Goal: Task Accomplishment & Management: Manage account settings

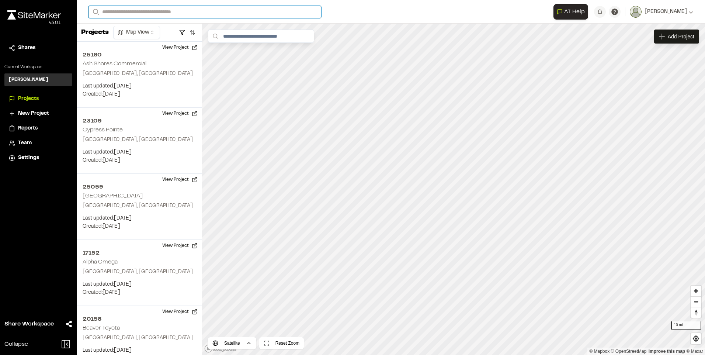
click at [167, 11] on input "Search" at bounding box center [205, 12] width 233 height 12
type input "********"
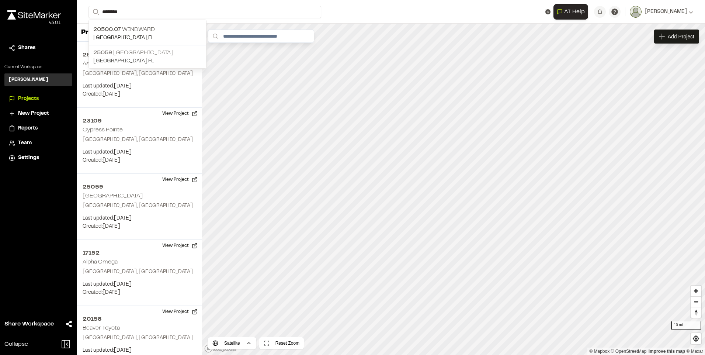
click at [142, 48] on p "25059 [GEOGRAPHIC_DATA]" at bounding box center [147, 52] width 108 height 9
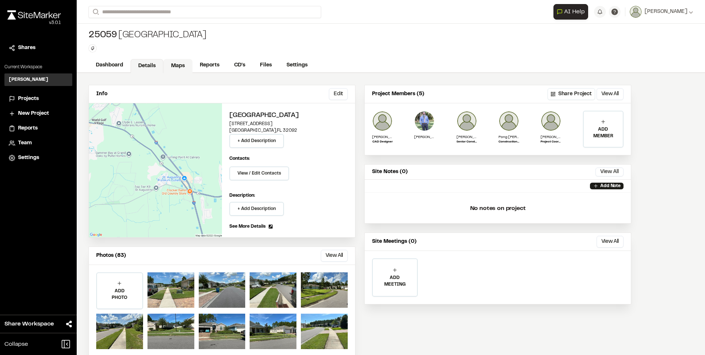
click at [183, 65] on link "Maps" at bounding box center [177, 66] width 29 height 14
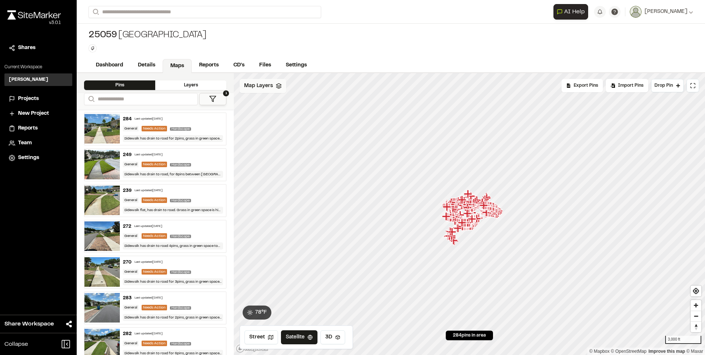
click at [266, 90] on div "Map Layers" at bounding box center [263, 86] width 46 height 14
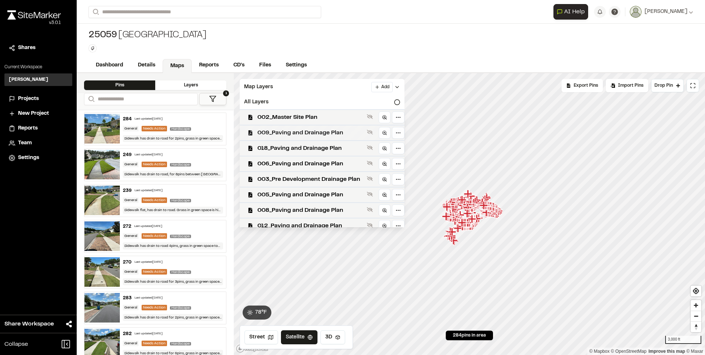
click at [288, 132] on span "009_Paving and Drainage Plan" at bounding box center [310, 132] width 107 height 9
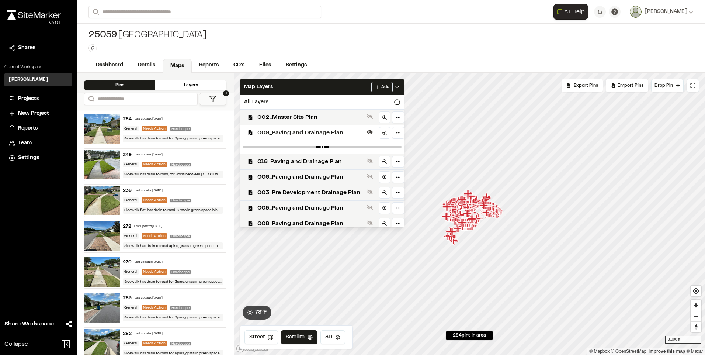
click at [293, 148] on div at bounding box center [322, 146] width 165 height 13
click at [293, 165] on span "018_Paving and Drainage Plan" at bounding box center [310, 161] width 107 height 9
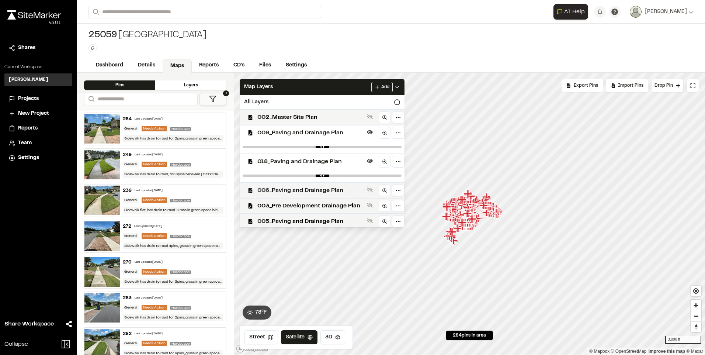
click at [298, 188] on span "006_Paving and Drainage Plan" at bounding box center [310, 190] width 107 height 9
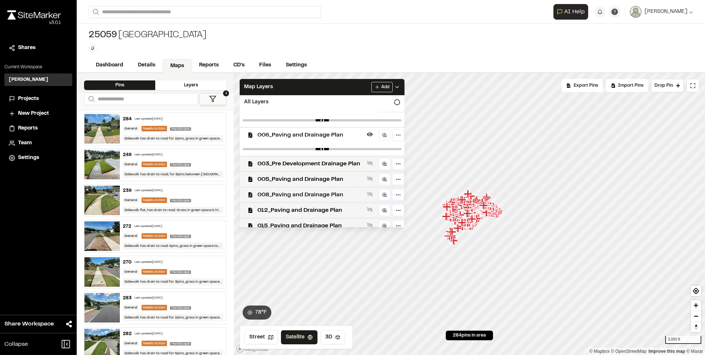
scroll to position [74, 0]
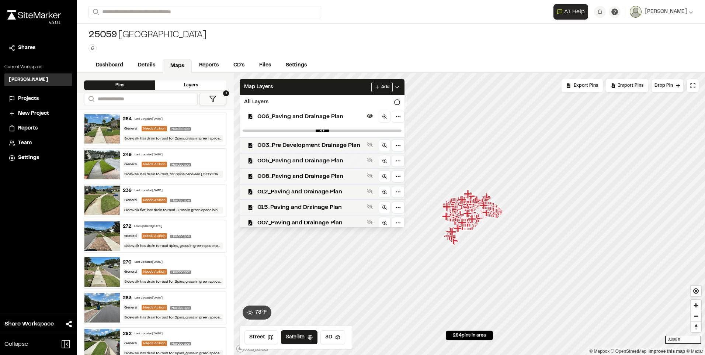
click at [307, 160] on span "005_Paving and Drainage Plan" at bounding box center [310, 160] width 107 height 9
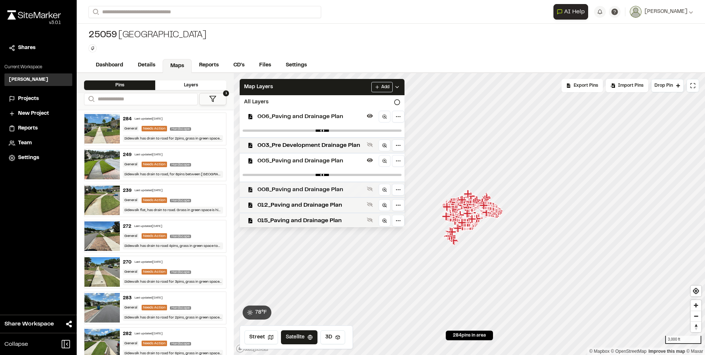
click at [307, 187] on span "008_Paving and Drainage Plan" at bounding box center [310, 189] width 107 height 9
click at [306, 214] on div "012_Paving and Drainage Plan" at bounding box center [319, 217] width 171 height 15
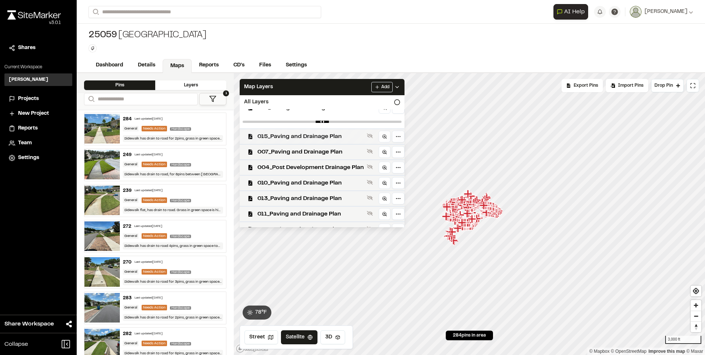
click at [307, 135] on span "015_Paving and Drainage Plan" at bounding box center [310, 136] width 107 height 9
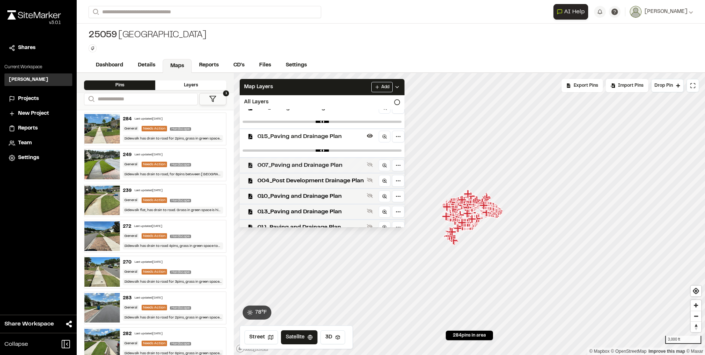
click at [309, 159] on div "007_Paving and Drainage Plan" at bounding box center [319, 164] width 171 height 15
click at [400, 103] on icon at bounding box center [397, 102] width 6 height 6
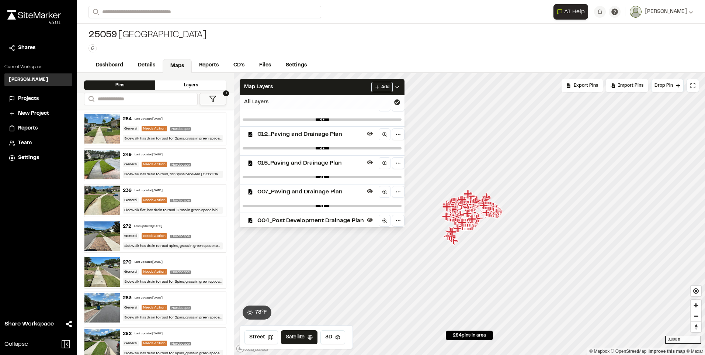
scroll to position [211, 0]
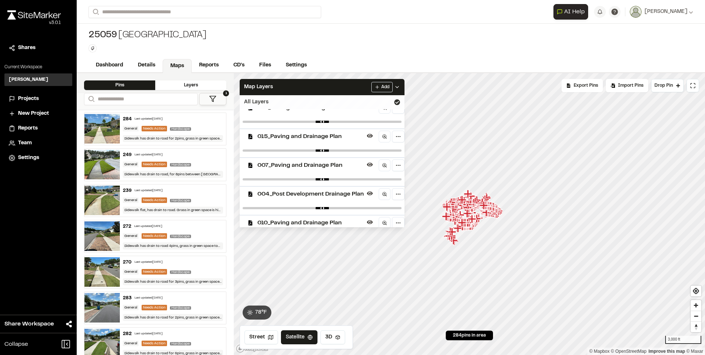
click at [400, 103] on icon at bounding box center [397, 102] width 6 height 6
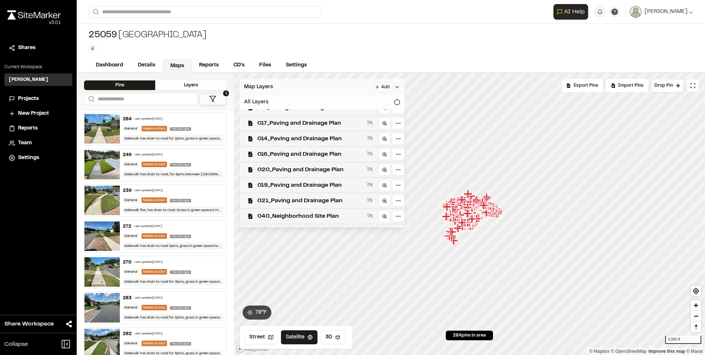
click at [400, 88] on icon at bounding box center [397, 87] width 6 height 6
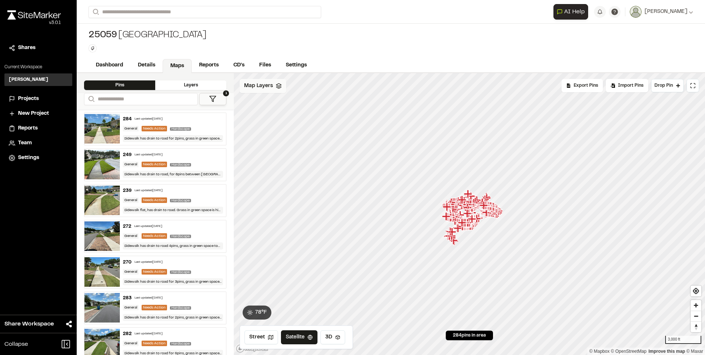
click at [211, 101] on icon at bounding box center [212, 98] width 7 height 7
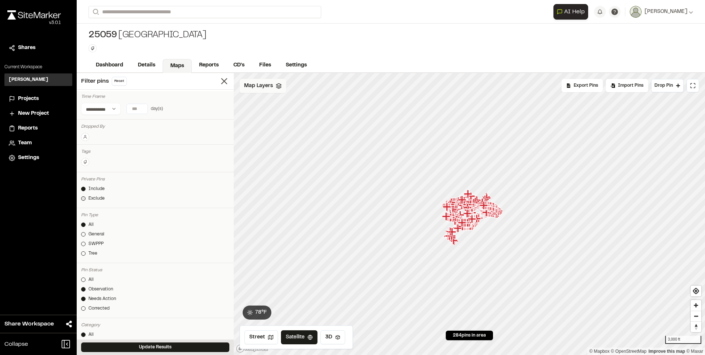
click at [97, 197] on div "Exclude" at bounding box center [97, 198] width 16 height 7
click at [165, 191] on link "Include" at bounding box center [155, 189] width 148 height 7
click at [105, 196] on link "Exclude" at bounding box center [155, 198] width 148 height 7
click at [87, 158] on button at bounding box center [85, 162] width 8 height 8
click at [128, 208] on span "ponding below 7/16" threshold" at bounding box center [128, 208] width 85 height 8
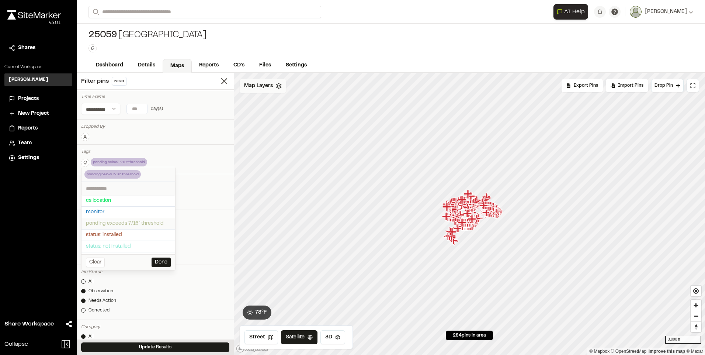
click at [125, 223] on span "ponding exceeds 7/16" threshold" at bounding box center [128, 223] width 85 height 8
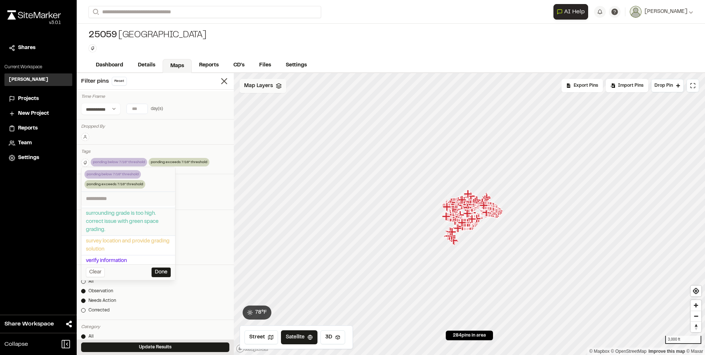
scroll to position [57, 0]
click at [132, 226] on span "surrounding grade is too high. correct issue with green space grading." at bounding box center [128, 219] width 85 height 24
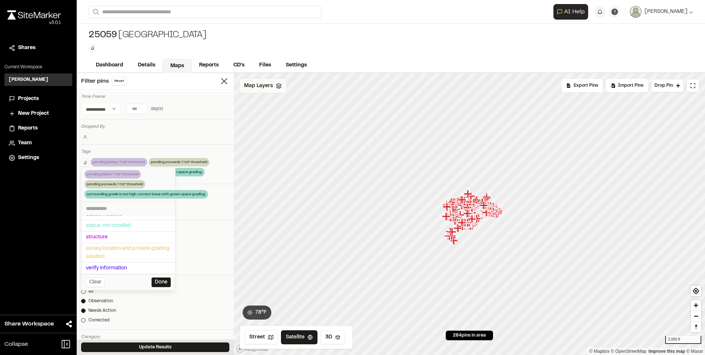
scroll to position [29, 0]
click at [138, 253] on span "survey location and provide grading solution" at bounding box center [128, 253] width 85 height 16
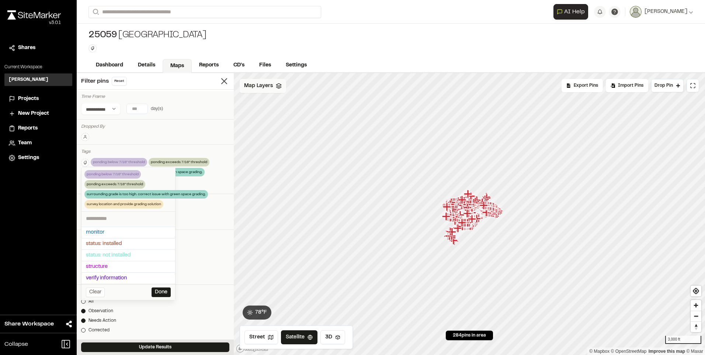
scroll to position [10, 0]
click at [164, 294] on button "Done" at bounding box center [161, 292] width 19 height 10
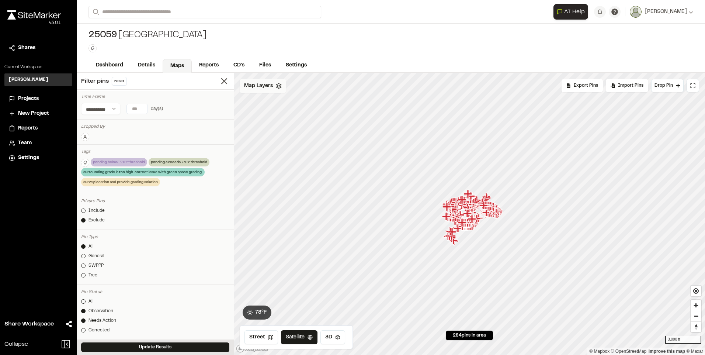
click at [166, 181] on div "ponding below 7/16" threshold Delete Delete Tag Are you sure you want to delete…" at bounding box center [155, 173] width 148 height 30
click at [144, 162] on icon at bounding box center [143, 162] width 7 height 9
click at [149, 162] on icon at bounding box center [147, 162] width 7 height 9
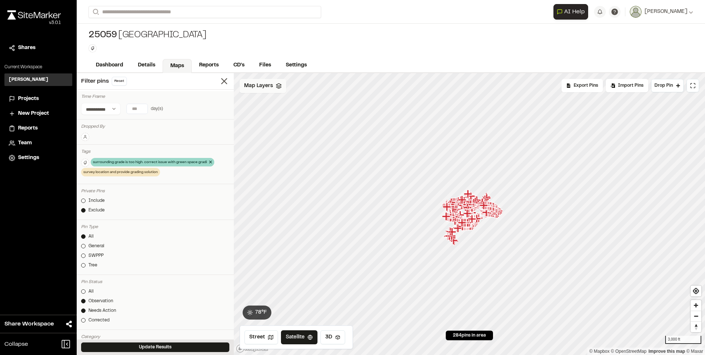
click at [212, 162] on icon at bounding box center [210, 162] width 3 height 3
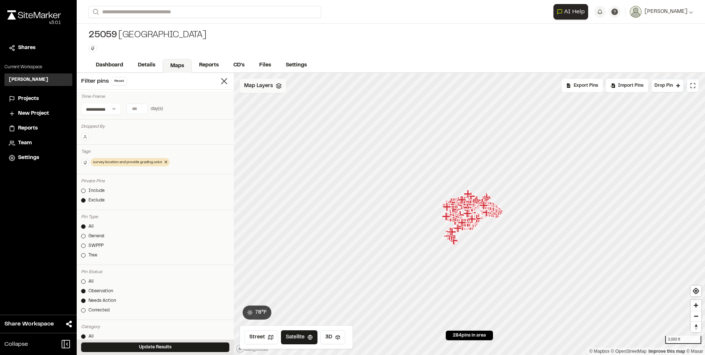
click at [167, 162] on icon at bounding box center [166, 162] width 3 height 3
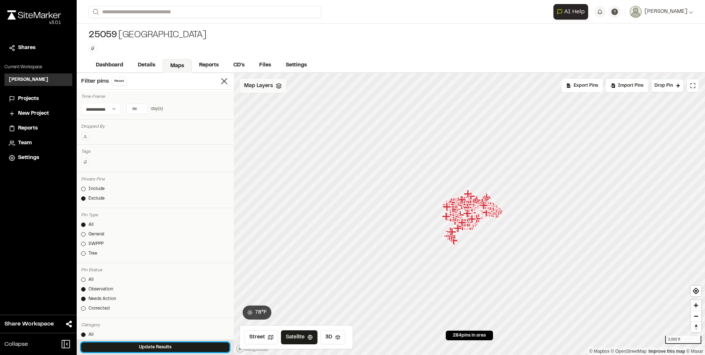
click at [174, 345] on button "Update Results" at bounding box center [155, 347] width 148 height 10
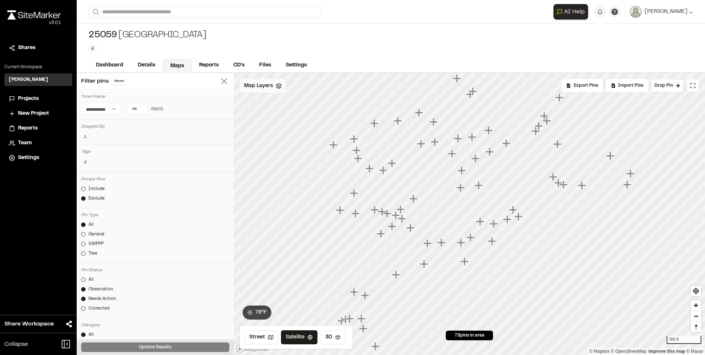
click at [222, 80] on line at bounding box center [224, 81] width 5 height 5
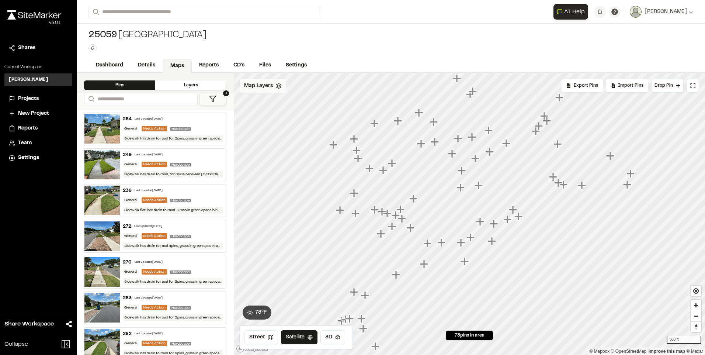
click at [195, 120] on div "284 Last updated [DATE]" at bounding box center [173, 119] width 100 height 7
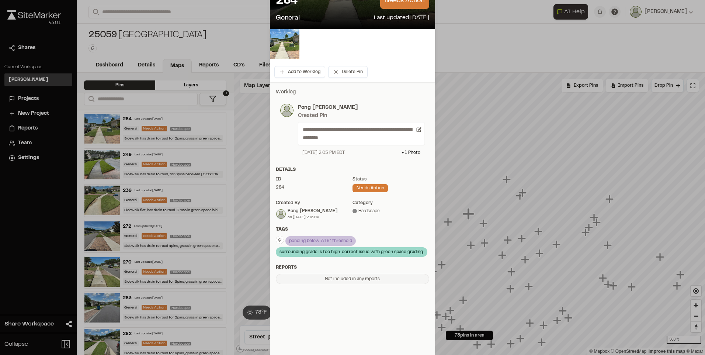
scroll to position [0, 0]
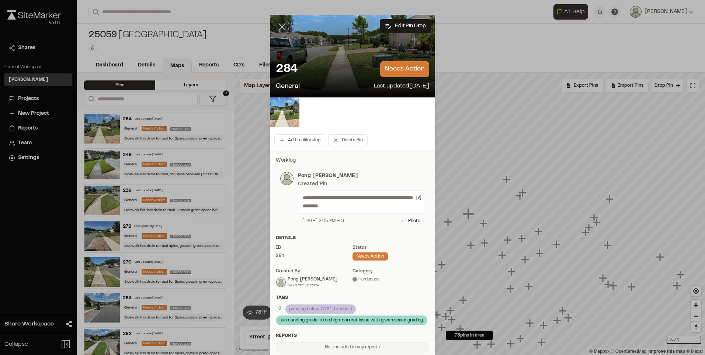
click at [279, 27] on line at bounding box center [282, 27] width 6 height 6
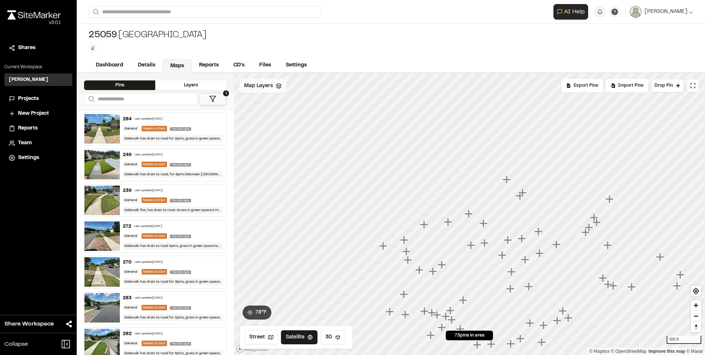
click at [278, 27] on div "25059 Windward Ranch Type Enter or comma to add tag." at bounding box center [391, 41] width 629 height 35
click at [206, 163] on div "General Needs Action Hardscape" at bounding box center [173, 164] width 100 height 7
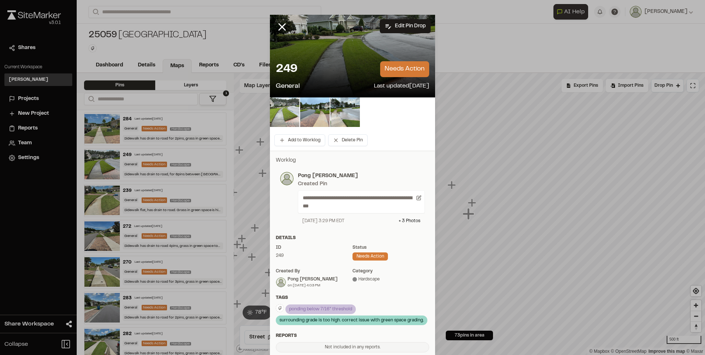
click at [287, 112] on img at bounding box center [285, 112] width 30 height 30
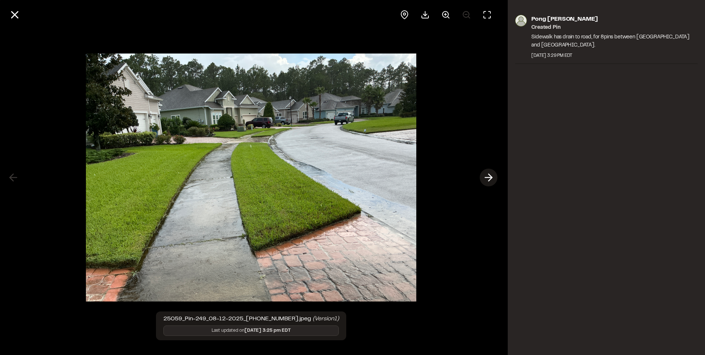
click at [491, 177] on line at bounding box center [488, 177] width 7 height 0
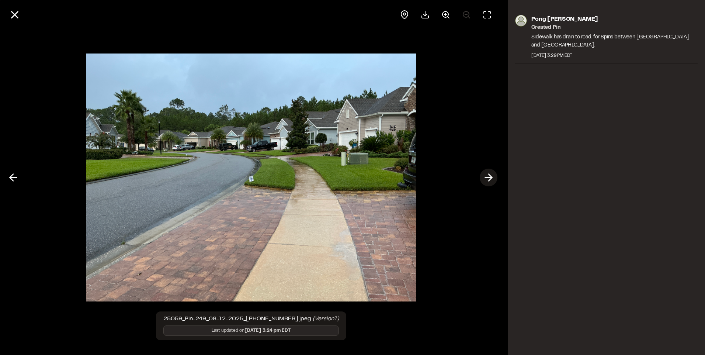
click at [491, 177] on line at bounding box center [488, 177] width 7 height 0
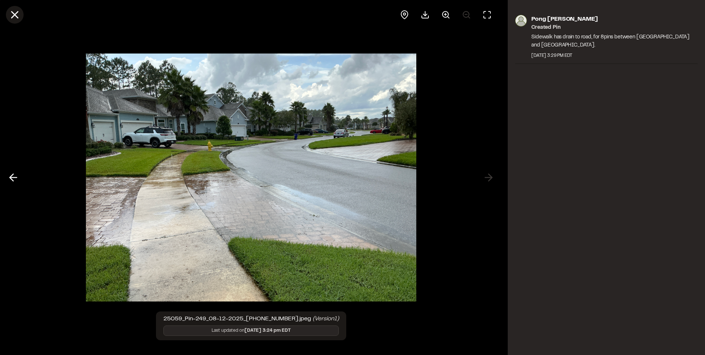
click at [19, 14] on icon at bounding box center [14, 14] width 13 height 13
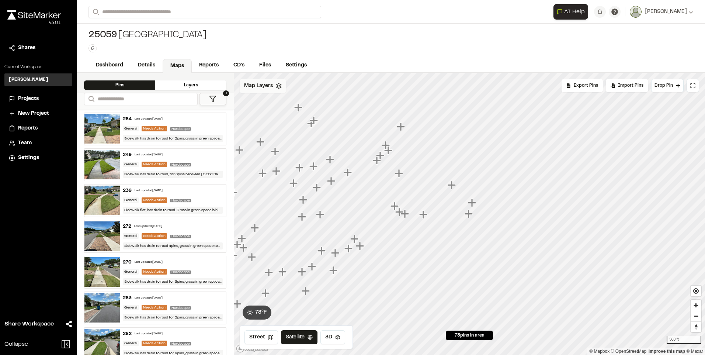
click at [196, 194] on div "239 Last updated [DATE] General Needs Action Hardscape Sidewalk flat, has drain…" at bounding box center [173, 200] width 106 height 32
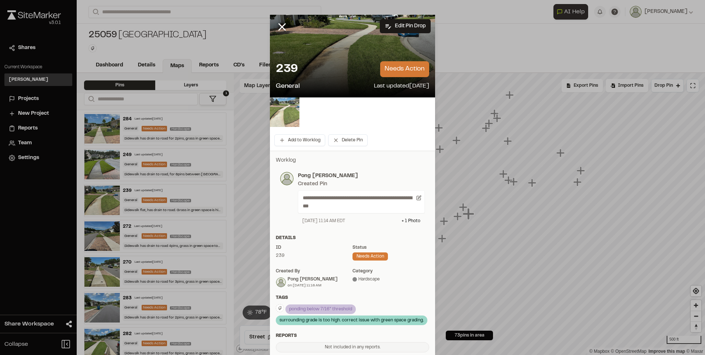
click at [287, 107] on img at bounding box center [285, 112] width 30 height 30
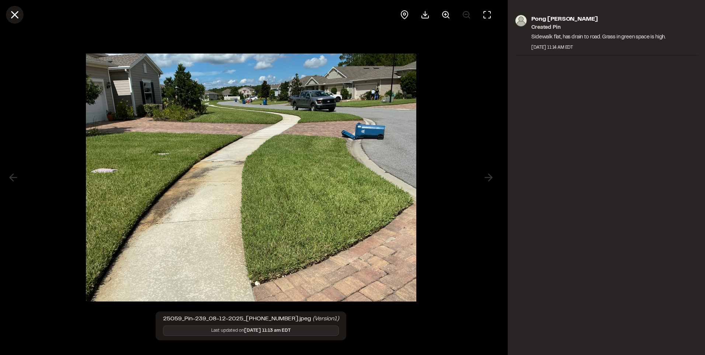
click at [19, 15] on icon at bounding box center [14, 14] width 13 height 13
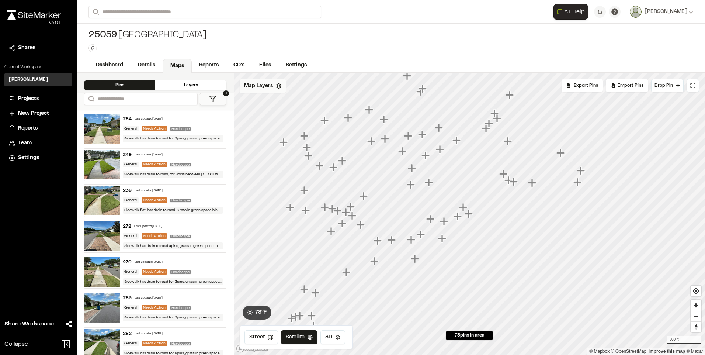
click at [205, 233] on div "General Needs Action Hardscape" at bounding box center [173, 236] width 100 height 7
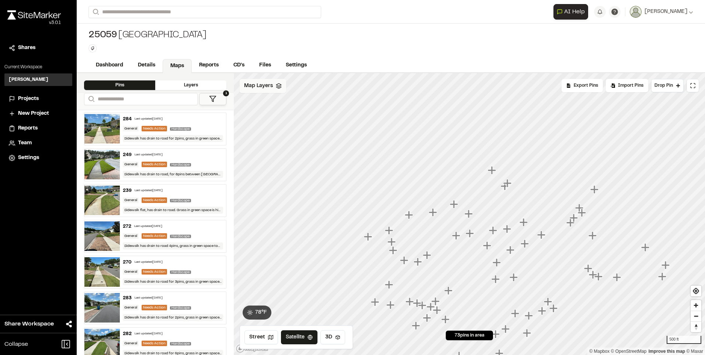
click at [198, 123] on div "284 Last updated [DATE] General Needs Action Hardscape Sidewalk has drain to ro…" at bounding box center [173, 129] width 106 height 32
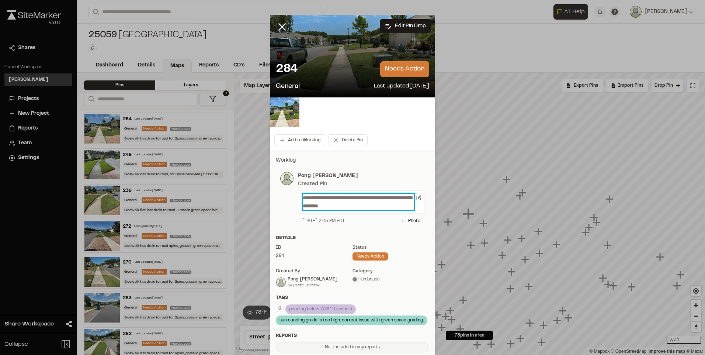
click at [371, 195] on p "**********" at bounding box center [358, 202] width 111 height 16
click at [350, 174] on p "Pong [PERSON_NAME]" at bounding box center [361, 176] width 127 height 8
click at [278, 27] on icon at bounding box center [282, 27] width 13 height 13
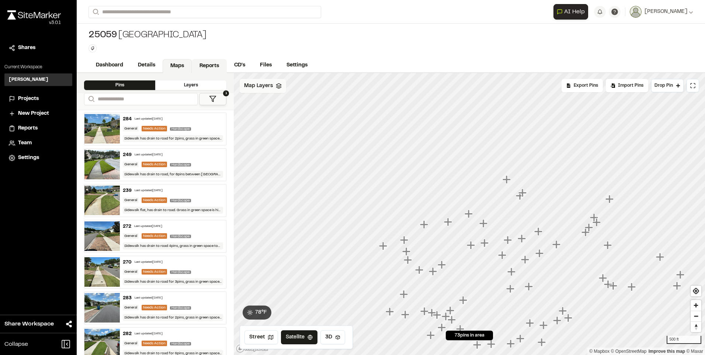
click at [201, 66] on link "Reports" at bounding box center [209, 66] width 35 height 14
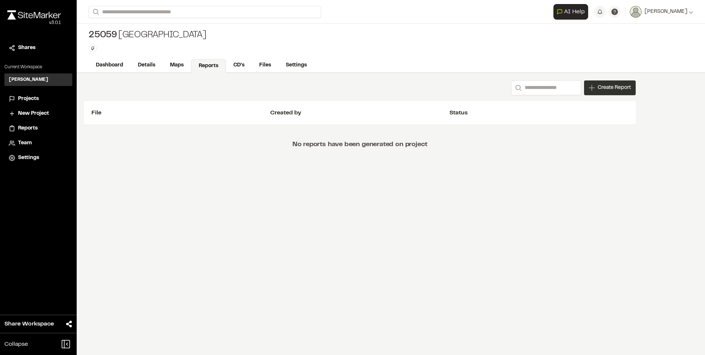
click at [589, 85] on icon at bounding box center [592, 88] width 6 height 6
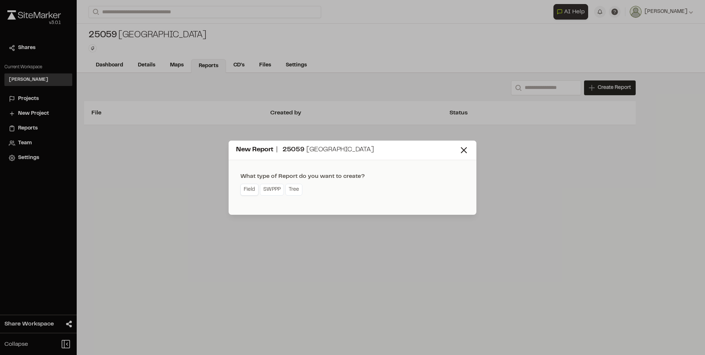
click at [248, 193] on link "Field" at bounding box center [250, 190] width 18 height 12
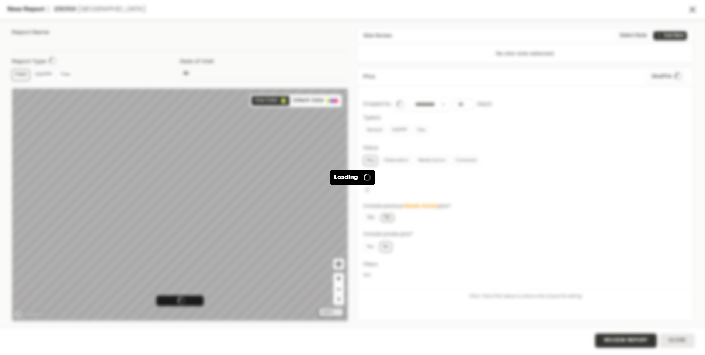
type input "**********"
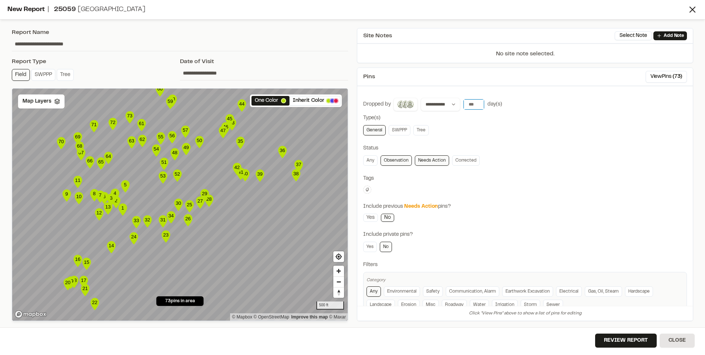
click at [475, 104] on input "number" at bounding box center [474, 104] width 21 height 10
type input "***"
click at [496, 167] on div "**********" at bounding box center [525, 207] width 324 height 218
click at [368, 190] on icon at bounding box center [367, 190] width 3 height 4
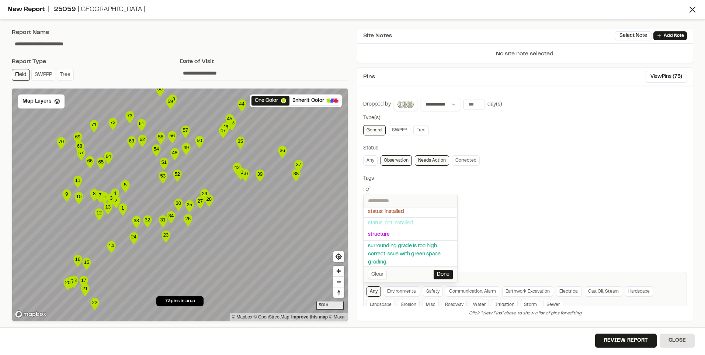
scroll to position [74, 0]
click at [409, 230] on span "surrounding grade is too high. correct issue with green space grading." at bounding box center [410, 227] width 85 height 24
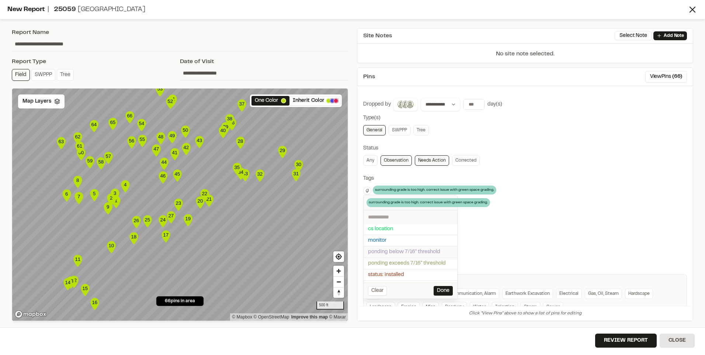
scroll to position [23, 0]
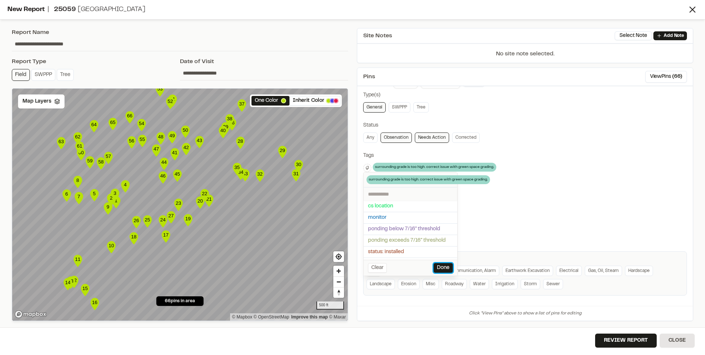
click at [444, 265] on button "Done" at bounding box center [443, 268] width 19 height 10
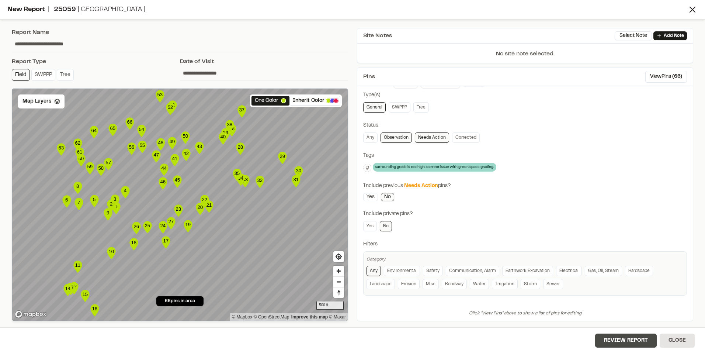
click at [627, 337] on button "Review Report" at bounding box center [626, 340] width 62 height 14
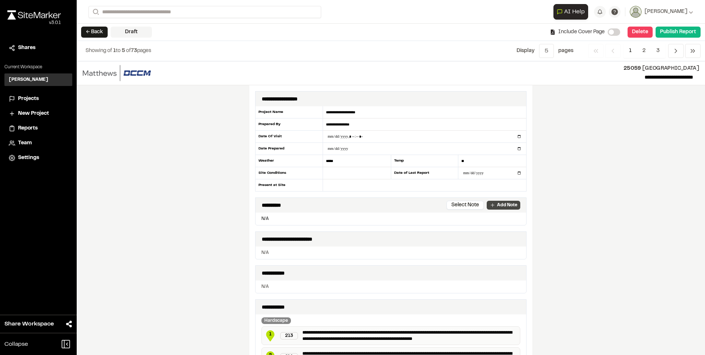
click at [490, 204] on icon at bounding box center [493, 205] width 6 height 6
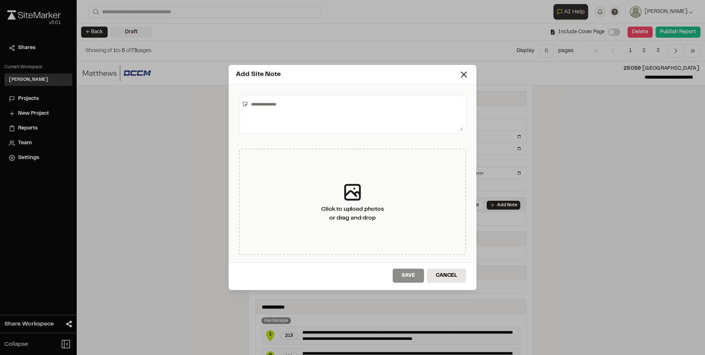
click at [306, 106] on textarea at bounding box center [355, 114] width 215 height 32
click at [255, 104] on textarea "**********" at bounding box center [355, 114] width 215 height 32
type textarea "**********"
click at [412, 273] on button "Save" at bounding box center [408, 276] width 31 height 14
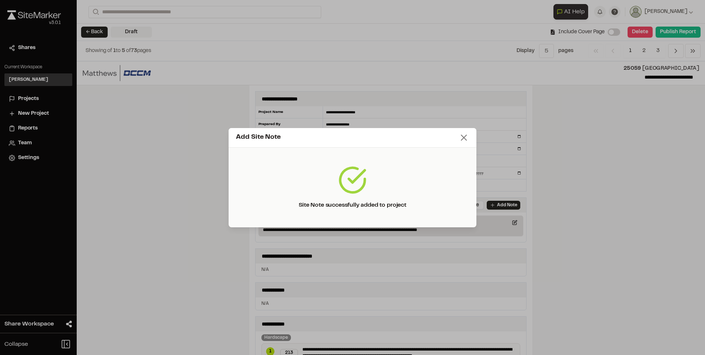
click at [467, 137] on icon at bounding box center [464, 137] width 10 height 10
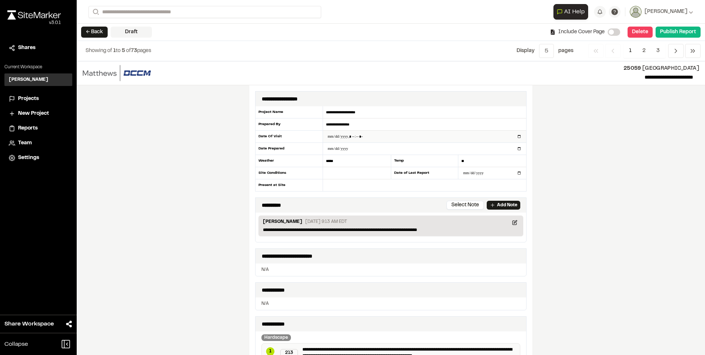
click at [516, 137] on input "datetime-local" at bounding box center [424, 137] width 203 height 12
click at [517, 136] on input "datetime-local" at bounding box center [424, 137] width 203 height 12
type input "**********"
click at [581, 205] on div "**********" at bounding box center [391, 208] width 629 height 294
click at [352, 163] on input "*****" at bounding box center [357, 161] width 68 height 12
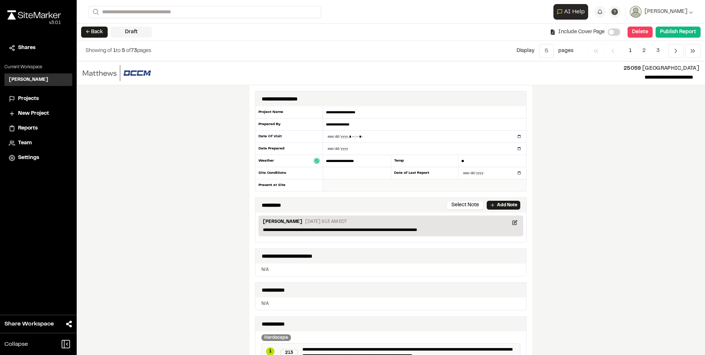
type input "**********"
click at [346, 187] on input "text" at bounding box center [424, 185] width 203 height 12
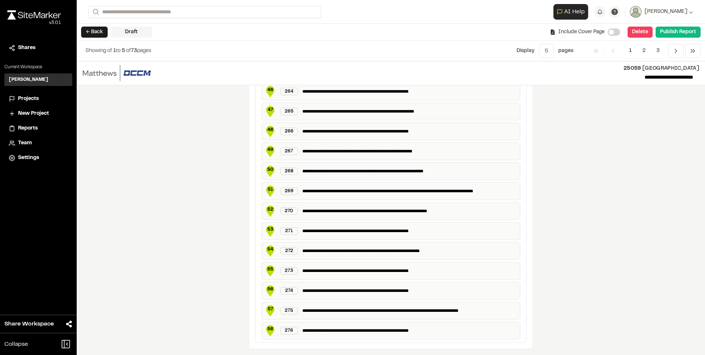
scroll to position [1318, 0]
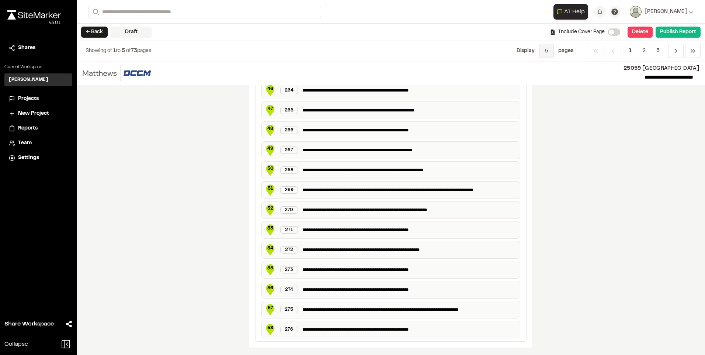
type input "******"
click at [553, 52] on span "5" at bounding box center [546, 51] width 15 height 14
click at [546, 99] on span "All" at bounding box center [541, 100] width 64 height 11
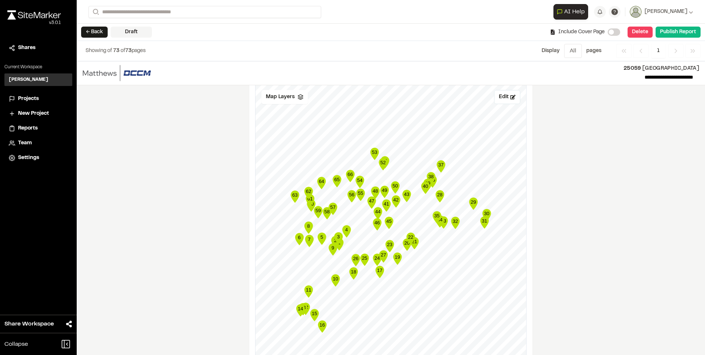
scroll to position [1881, 0]
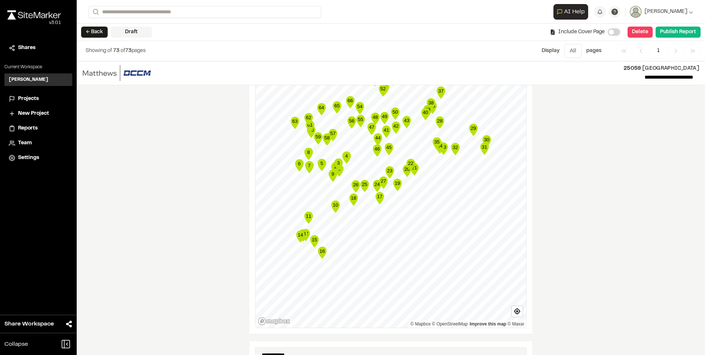
click at [499, 30] on button "Edit" at bounding box center [507, 23] width 26 height 14
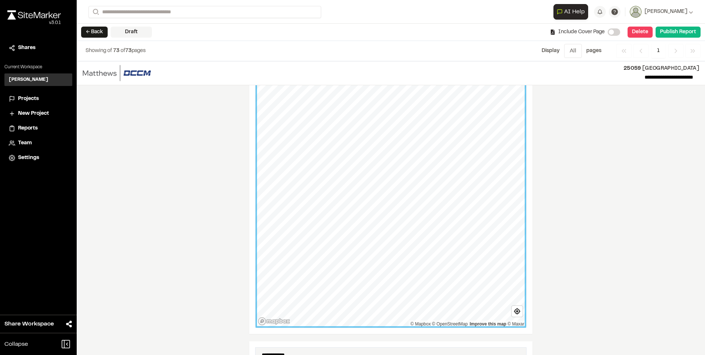
drag, startPoint x: 589, startPoint y: 207, endPoint x: 574, endPoint y: 212, distance: 15.5
click at [586, 194] on div "**********" at bounding box center [391, 208] width 629 height 294
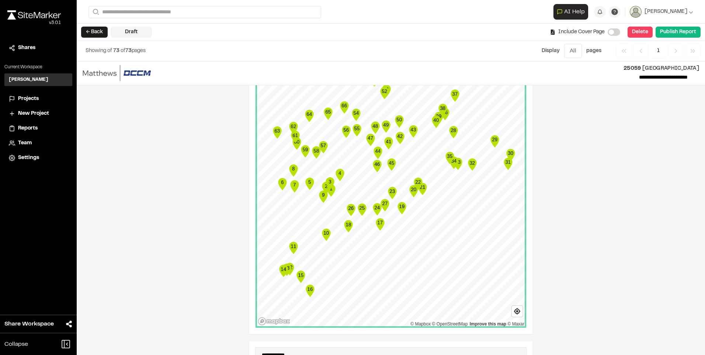
click at [470, 30] on button "Save" at bounding box center [470, 23] width 28 height 14
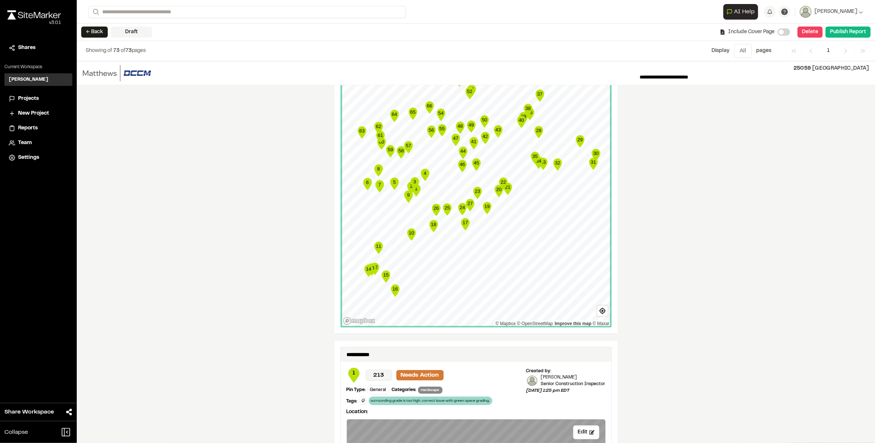
scroll to position [1807, 0]
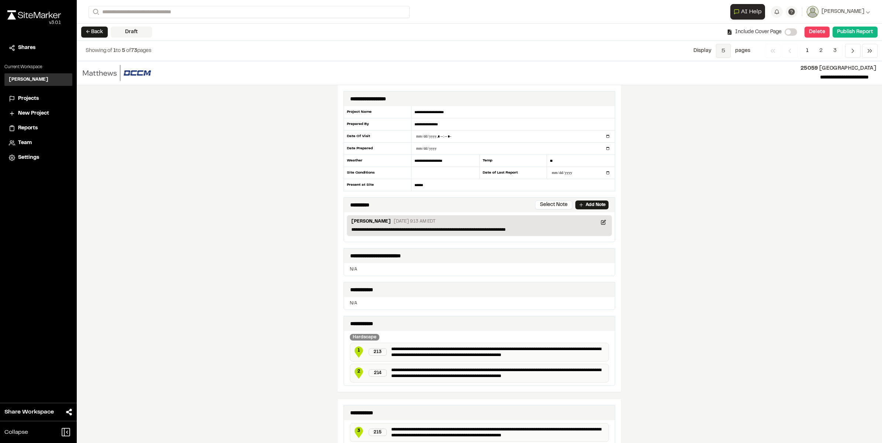
click at [717, 52] on span "5" at bounding box center [723, 51] width 15 height 14
click at [718, 103] on span "All" at bounding box center [717, 100] width 64 height 11
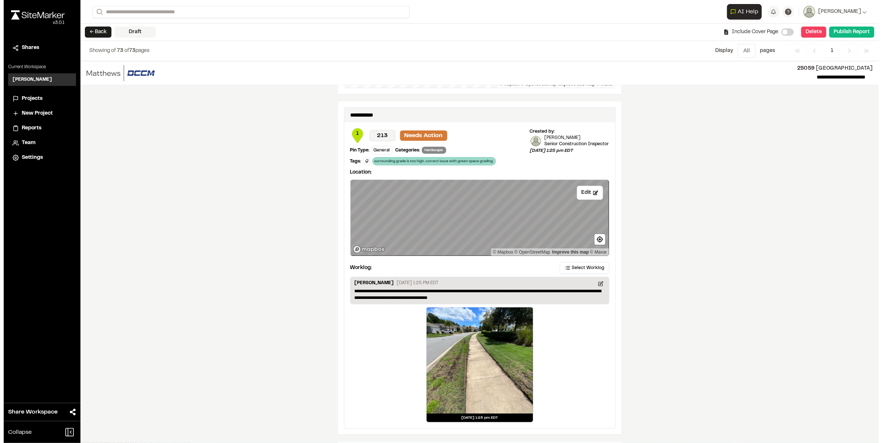
scroll to position [1614, 0]
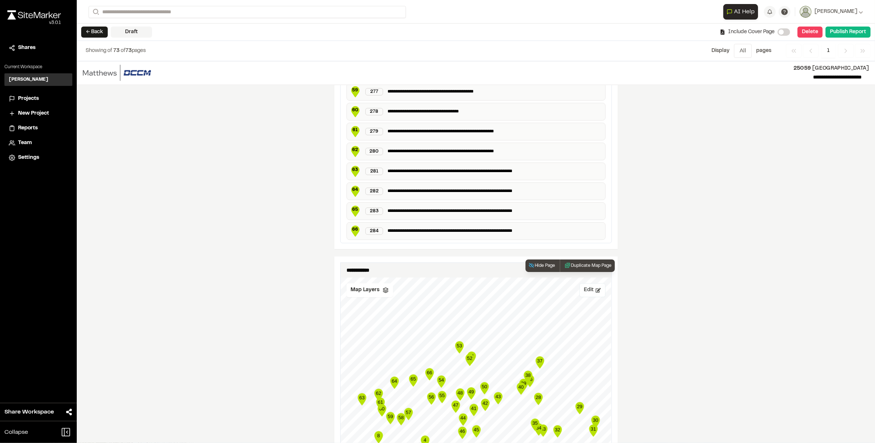
click at [594, 298] on button "Edit" at bounding box center [592, 291] width 26 height 14
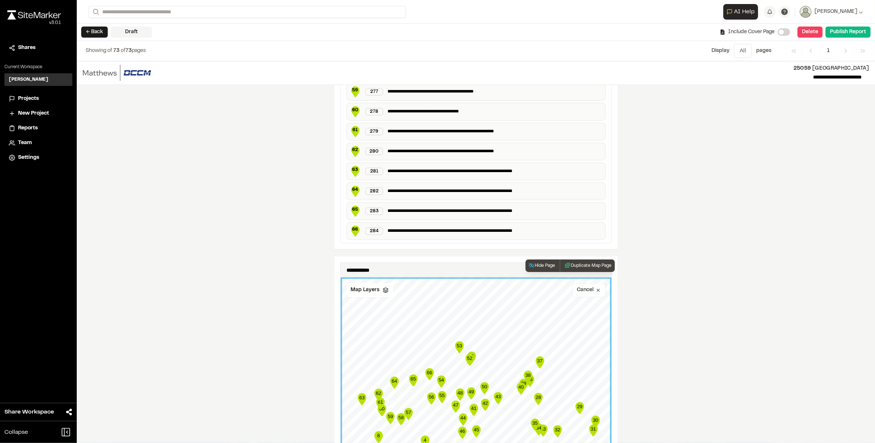
click at [580, 298] on button "Cancel" at bounding box center [588, 291] width 33 height 14
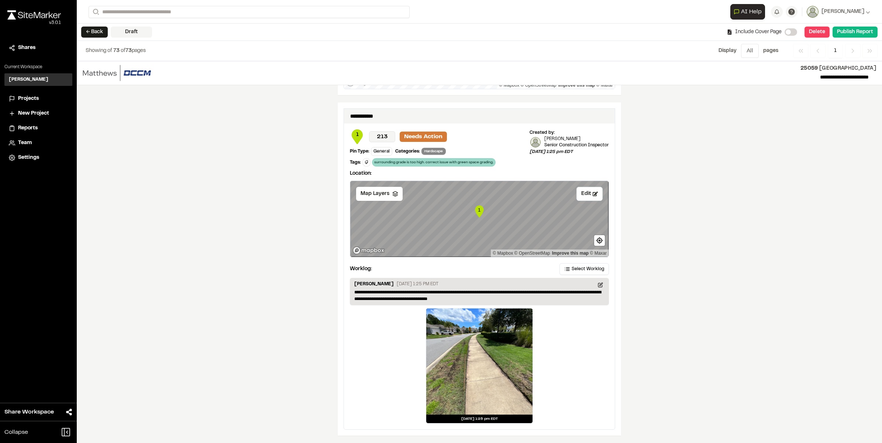
scroll to position [2167, 0]
